Goal: Navigation & Orientation: Go to known website

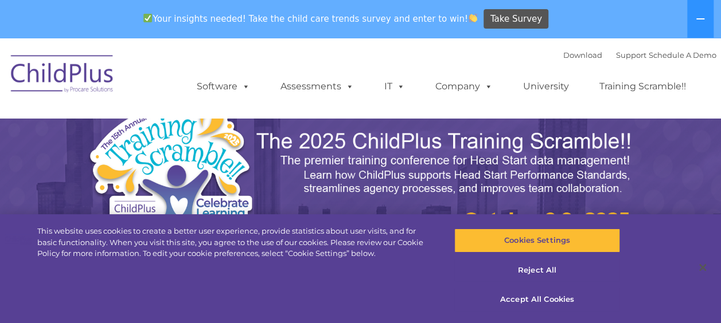
select select "MEDIUM"
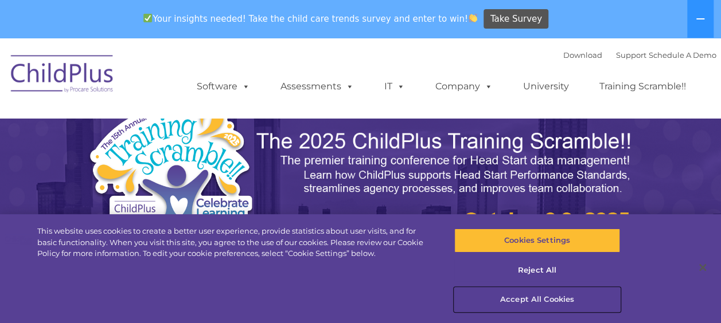
click at [540, 302] on button "Accept All Cookies" at bounding box center [537, 300] width 166 height 24
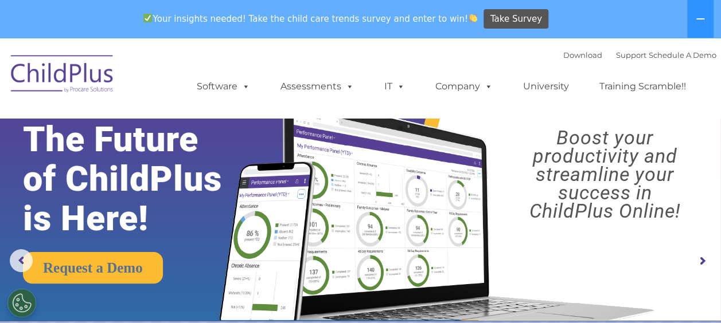
click at [280, 2] on div "Your insights needed! Take the child care trends survey and enter to win! Take …" at bounding box center [344, 19] width 688 height 37
click at [47, 64] on img at bounding box center [62, 75] width 115 height 57
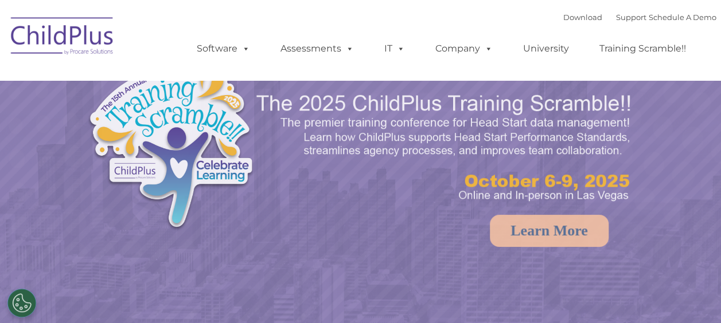
select select "MEDIUM"
